Goal: Task Accomplishment & Management: Complete application form

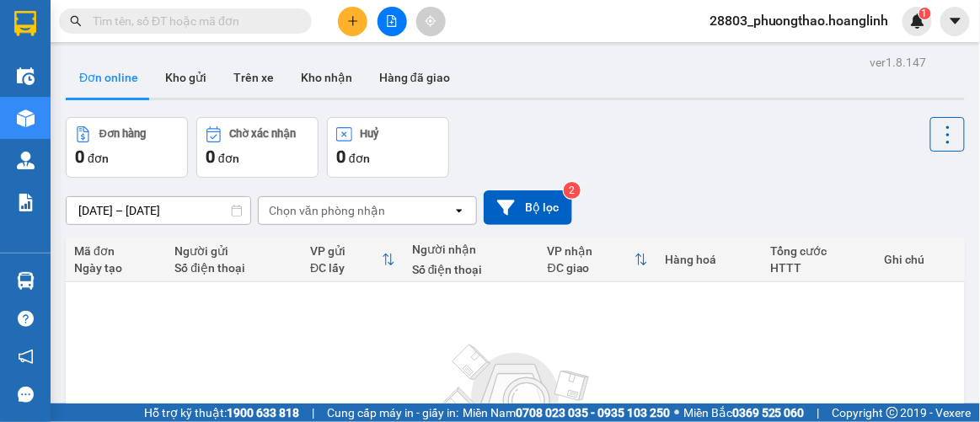
scroll to position [153, 0]
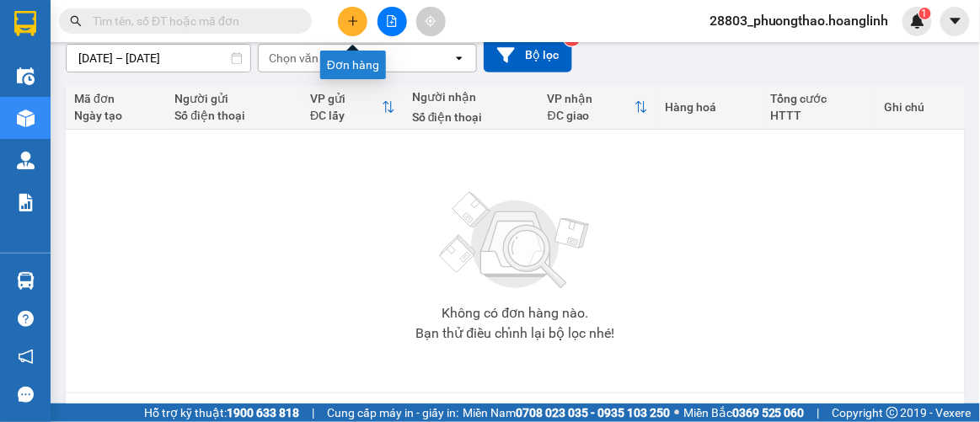
click at [351, 24] on icon "plus" at bounding box center [353, 21] width 12 height 12
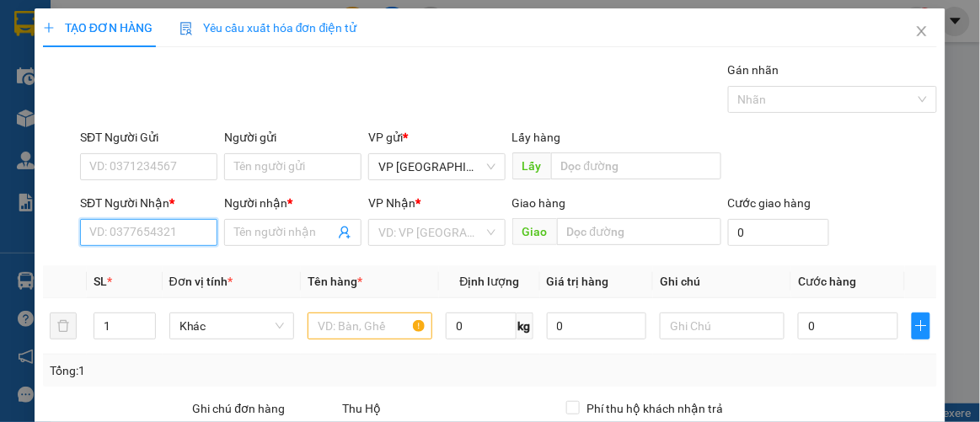
click at [166, 242] on input "SĐT Người Nhận *" at bounding box center [148, 232] width 137 height 27
click at [168, 267] on div "0935596555 - LONG NGA" at bounding box center [156, 264] width 135 height 19
type input "0935596555"
type input "LONG NGA"
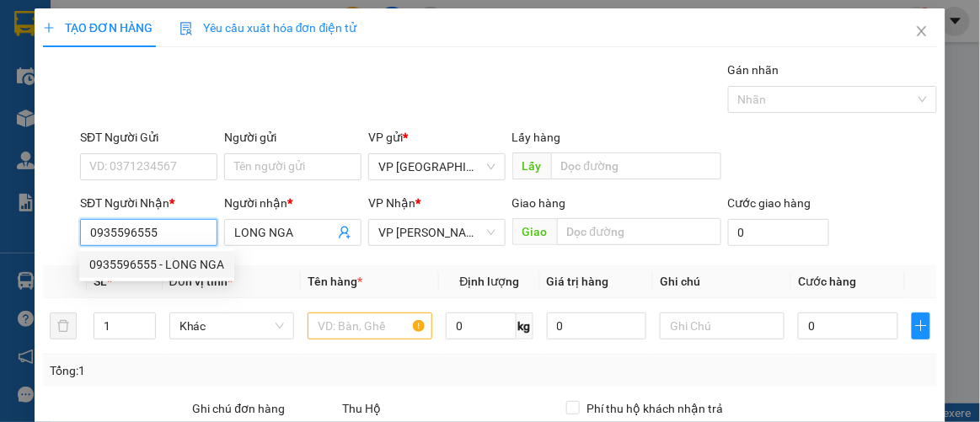
type input "50.000"
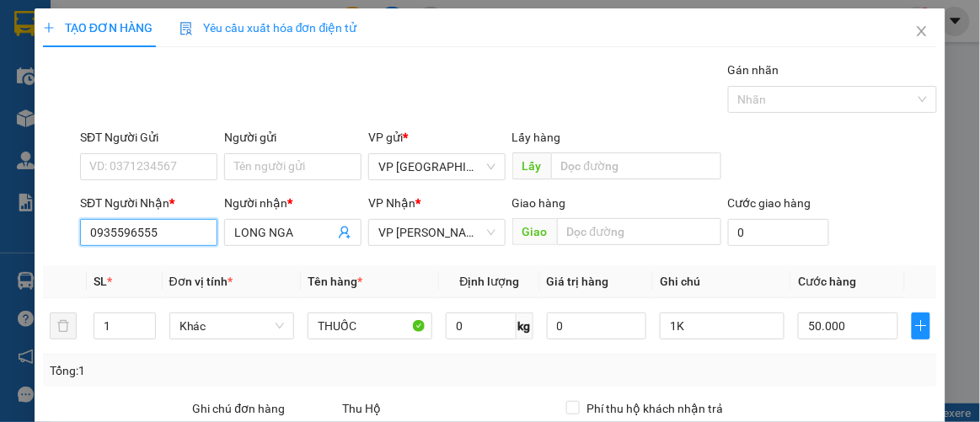
scroll to position [249, 0]
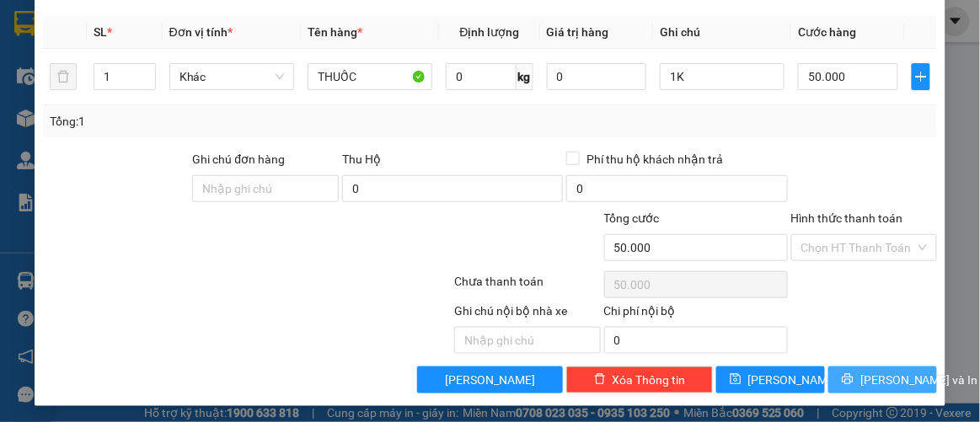
type input "0935596555"
click at [874, 371] on span "[PERSON_NAME] và In" at bounding box center [919, 380] width 118 height 19
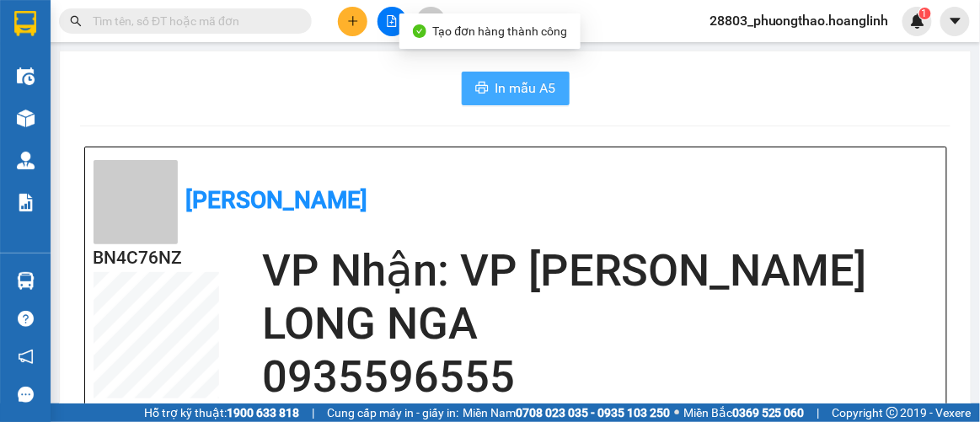
click at [513, 72] on button "In mẫu A5" at bounding box center [516, 89] width 108 height 34
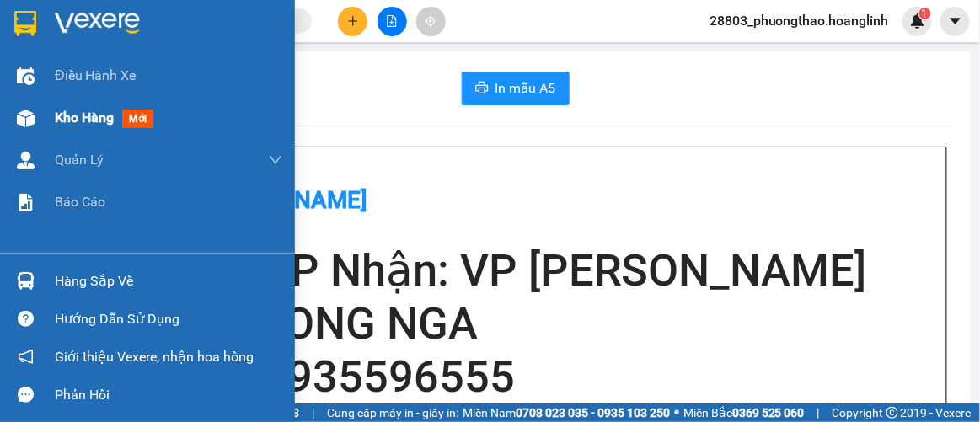
click at [92, 117] on span "Kho hàng" at bounding box center [84, 118] width 59 height 16
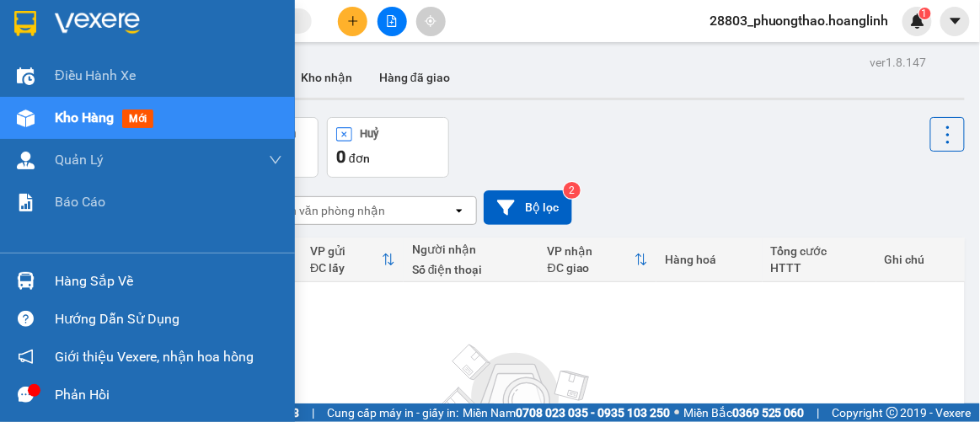
click at [94, 123] on span "Kho hàng" at bounding box center [84, 118] width 59 height 16
click at [64, 116] on span "Kho hàng" at bounding box center [84, 118] width 59 height 16
click at [75, 115] on span "Kho hàng" at bounding box center [84, 118] width 59 height 16
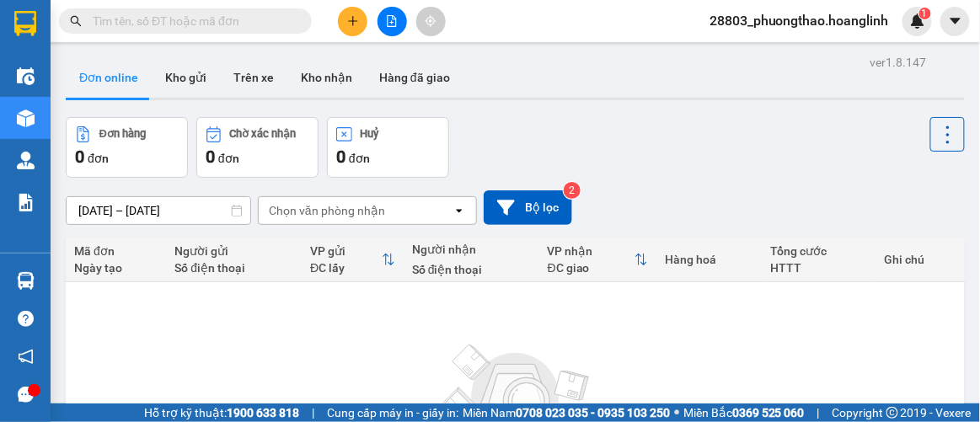
click at [83, 115] on div "ver 1.8.147 Đơn online Kho gửi Trên xe Kho nhận Hàng đã giao Đơn hàng 0 đơn Chờ…" at bounding box center [515, 329] width 913 height 556
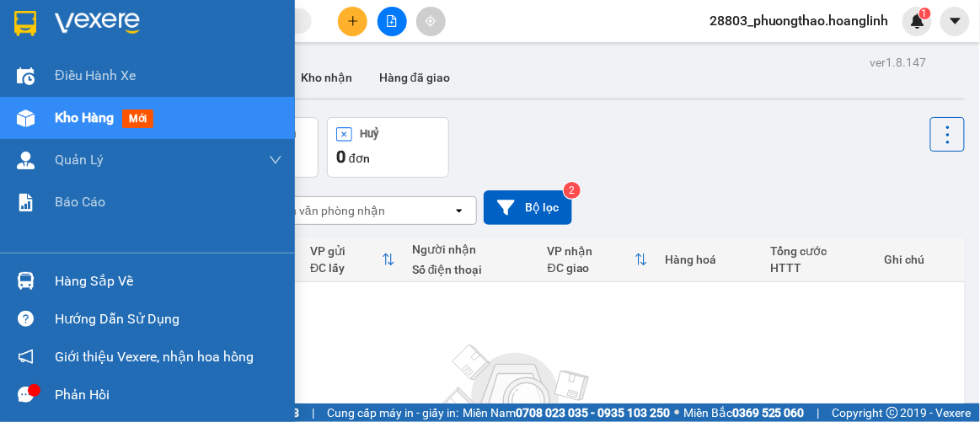
click at [80, 120] on span "Kho hàng" at bounding box center [84, 118] width 59 height 16
click at [80, 119] on span "Kho hàng" at bounding box center [84, 118] width 59 height 16
click at [78, 115] on span "Kho hàng" at bounding box center [84, 118] width 59 height 16
click at [78, 112] on span "Kho hàng" at bounding box center [84, 118] width 59 height 16
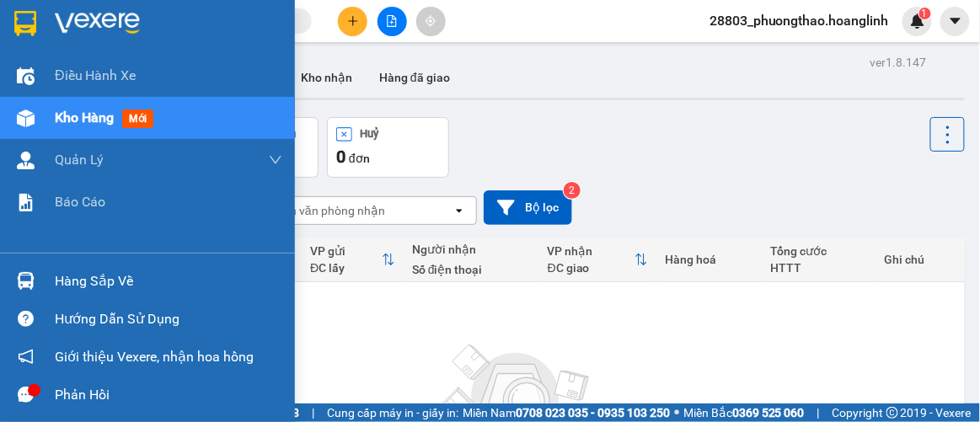
click at [113, 115] on span "Kho hàng" at bounding box center [84, 118] width 59 height 16
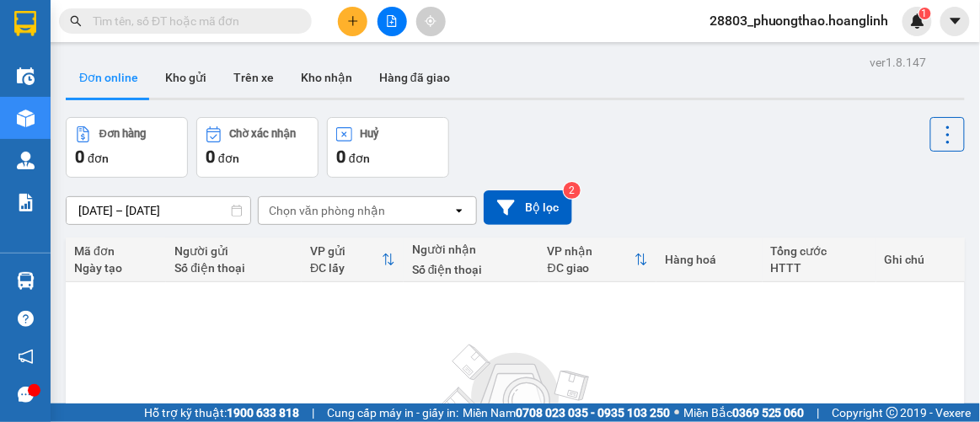
click at [453, 207] on icon "open" at bounding box center [459, 210] width 13 height 13
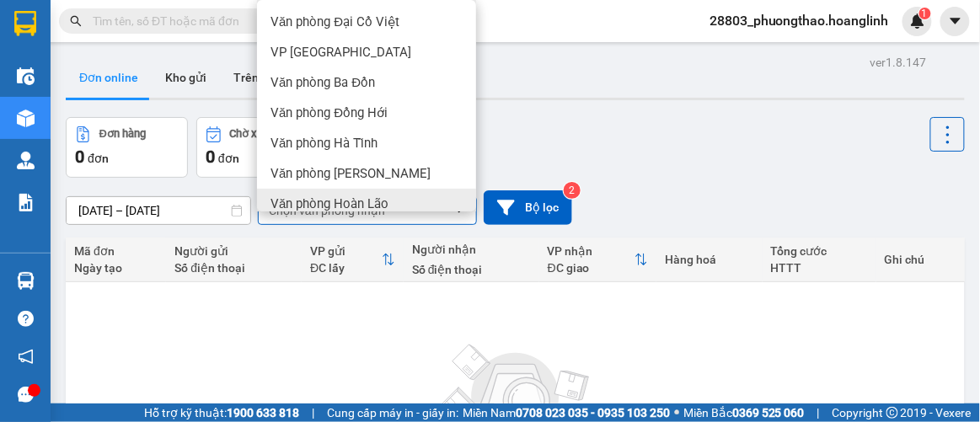
click at [263, 331] on div "Không có đơn hàng nào. Bạn thử điều chỉnh lại bộ lọc nhé!" at bounding box center [515, 413] width 882 height 253
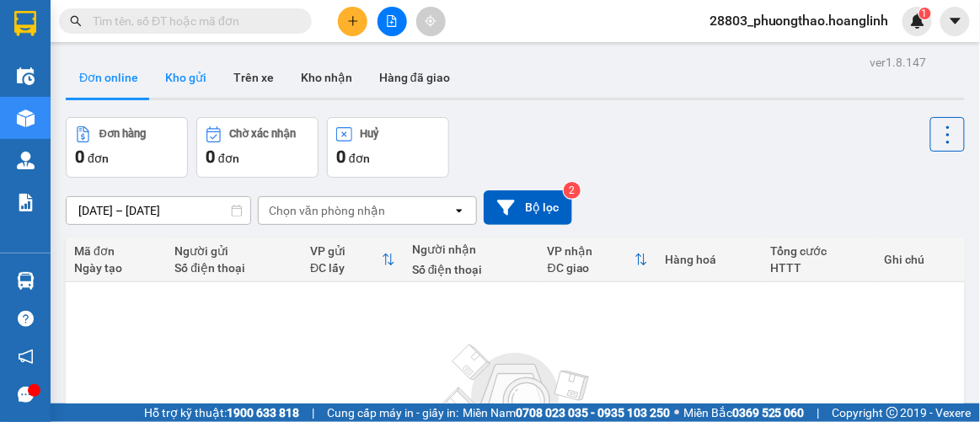
click at [194, 83] on button "Kho gửi" at bounding box center [186, 77] width 68 height 40
type input "13/10/2025 – 15/10/2025"
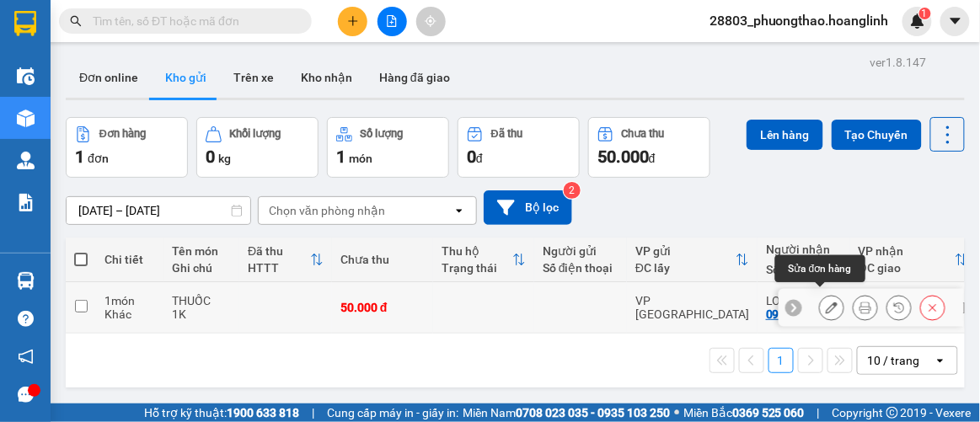
click at [826, 302] on icon at bounding box center [832, 308] width 12 height 12
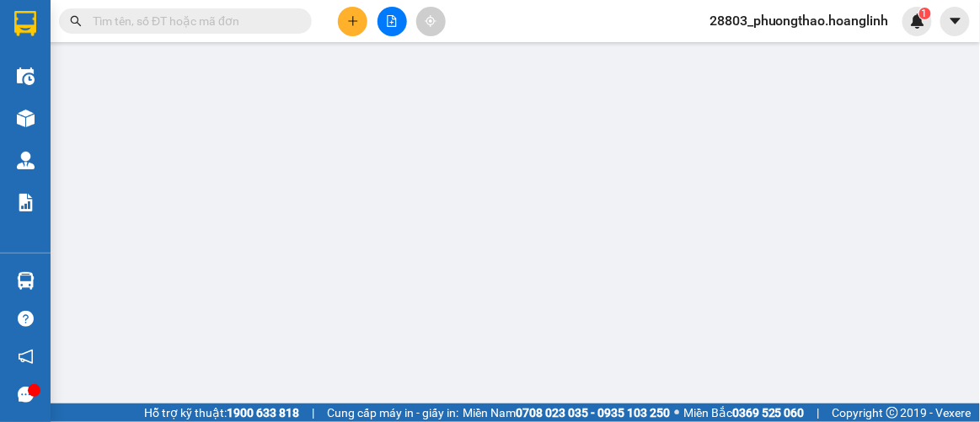
type input "0935596555"
type input "LONG NGA"
type input "0"
type input "50.000"
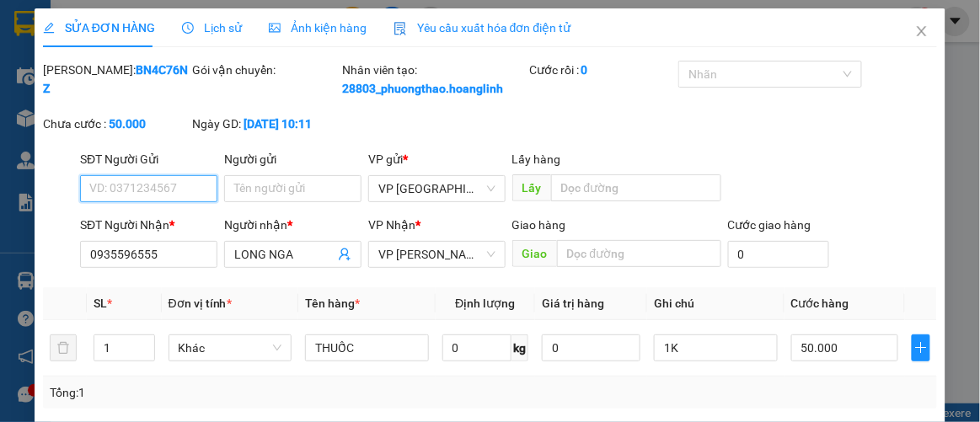
scroll to position [292, 0]
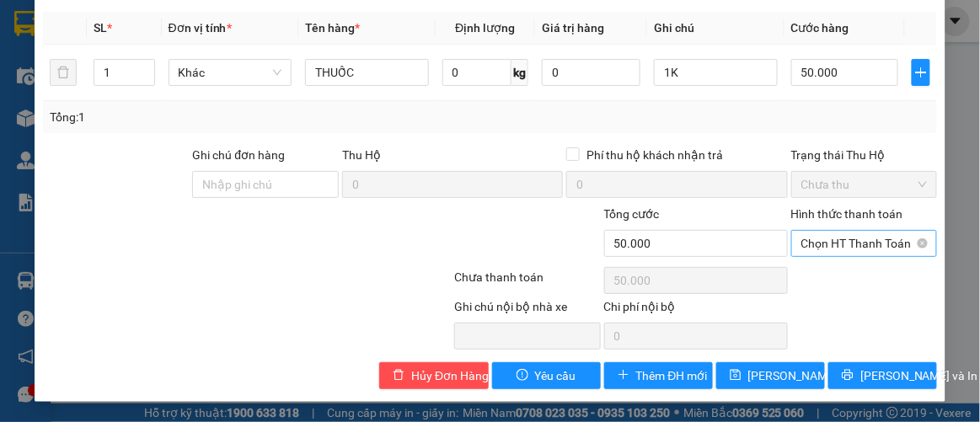
click at [828, 243] on span "Chọn HT Thanh Toán" at bounding box center [864, 243] width 126 height 25
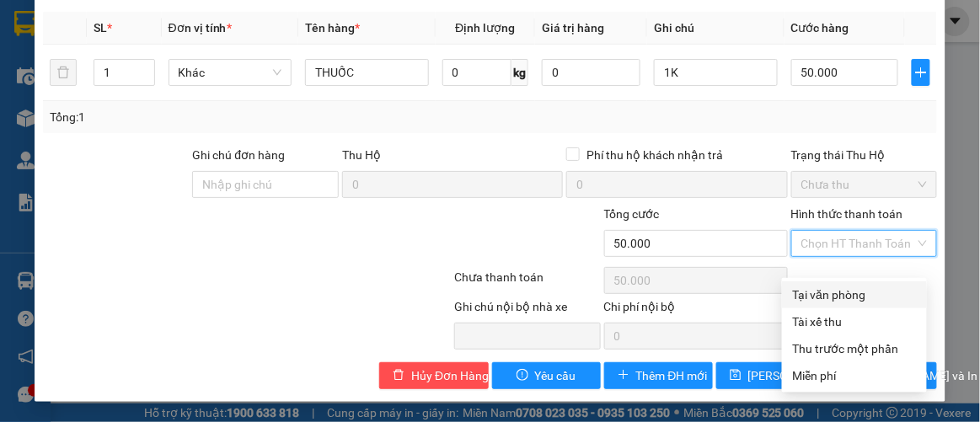
click at [833, 286] on div "Tại văn phòng" at bounding box center [854, 295] width 125 height 19
type input "0"
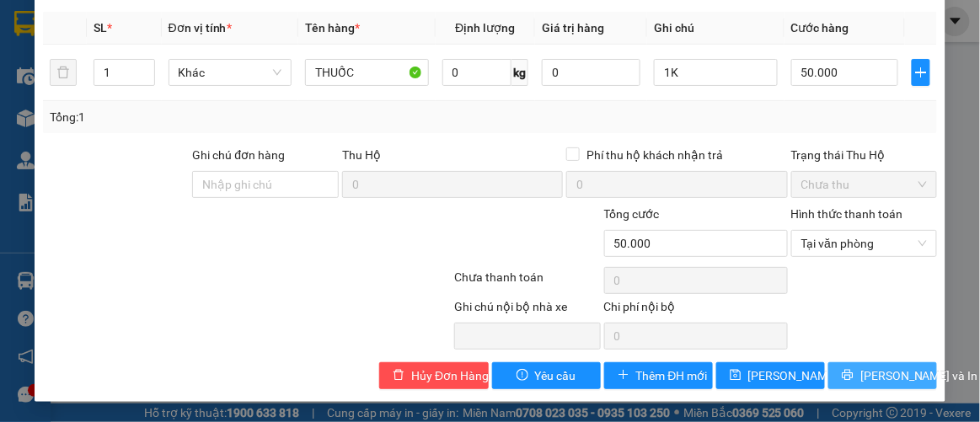
click at [863, 376] on span "[PERSON_NAME] và In" at bounding box center [919, 376] width 118 height 19
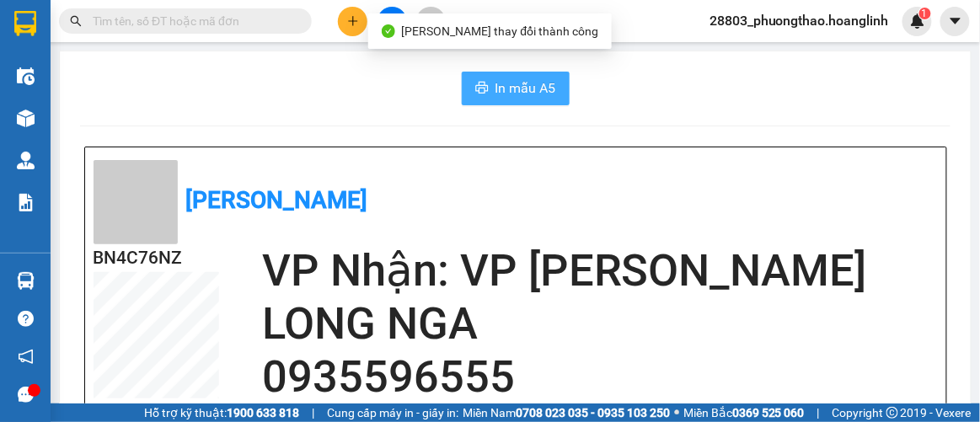
click at [530, 81] on span "In mẫu A5" at bounding box center [526, 88] width 61 height 21
